Goal: Navigation & Orientation: Find specific page/section

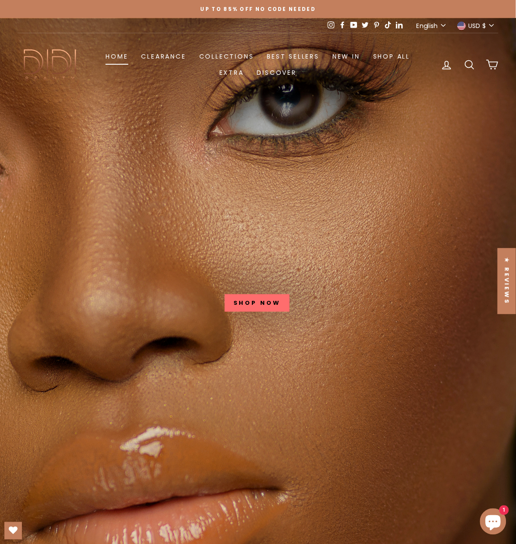
click at [116, 57] on link "Home" at bounding box center [116, 56] width 35 height 16
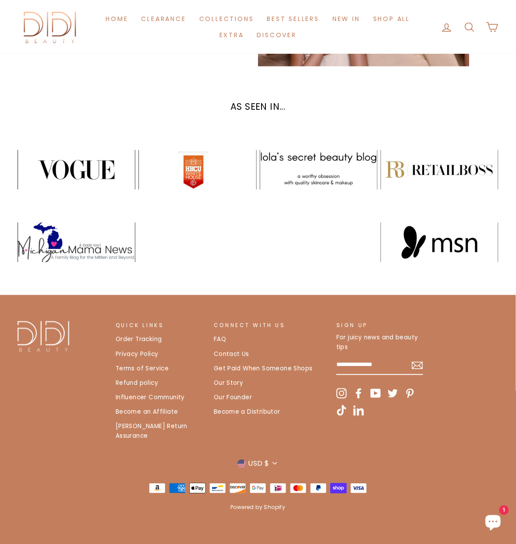
scroll to position [1732, 0]
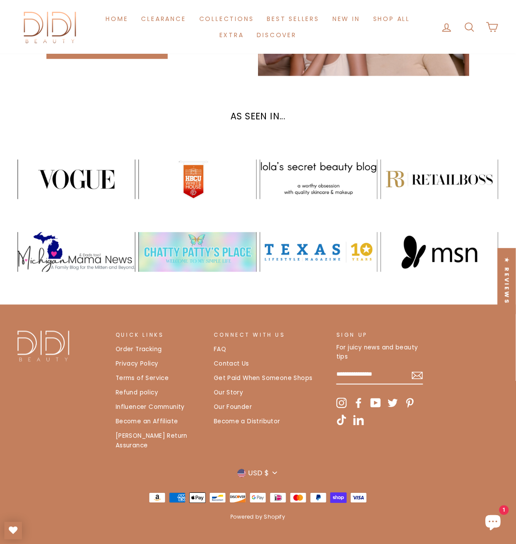
click at [224, 387] on link "Our Story" at bounding box center [229, 393] width 30 height 13
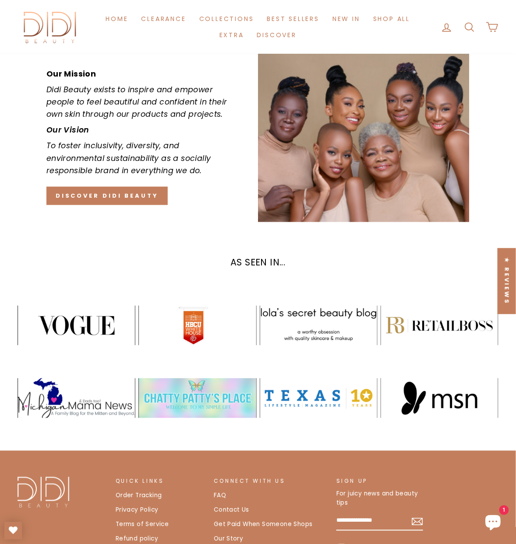
scroll to position [1732, 0]
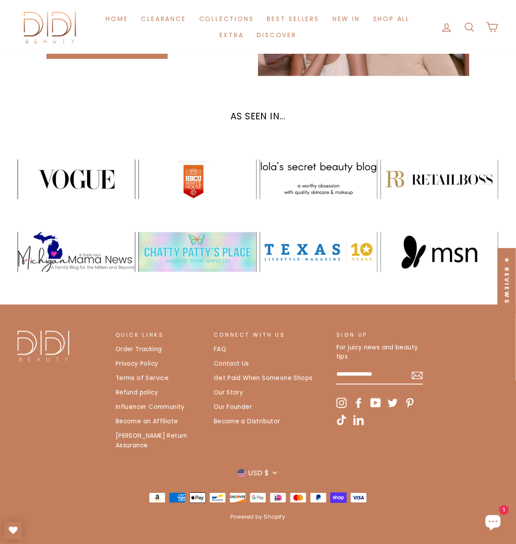
click at [225, 392] on link "Our Story" at bounding box center [229, 393] width 30 height 13
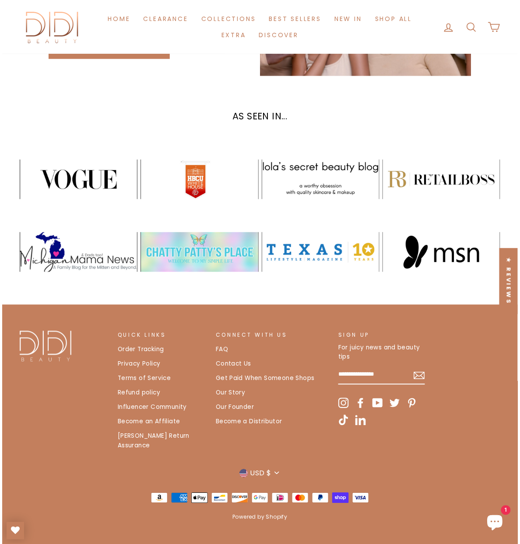
scroll to position [1736, 0]
